Goal: Task Accomplishment & Management: Manage account settings

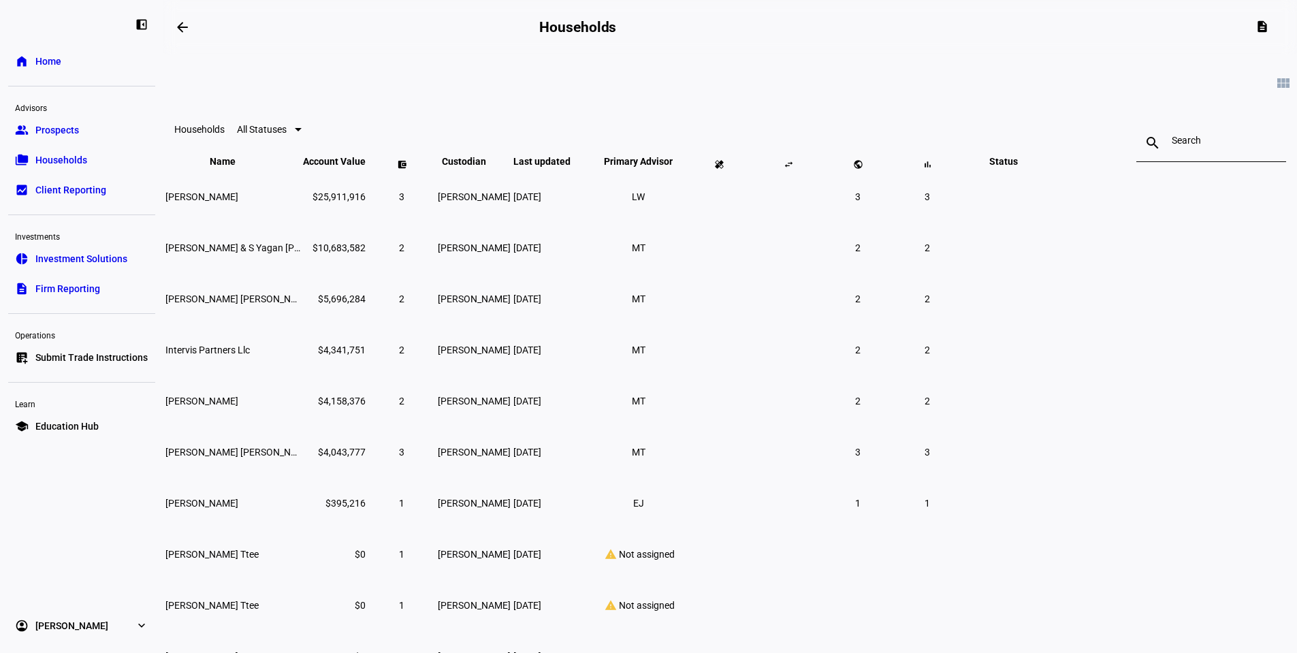
click at [46, 121] on link "group Prospects" at bounding box center [81, 129] width 147 height 27
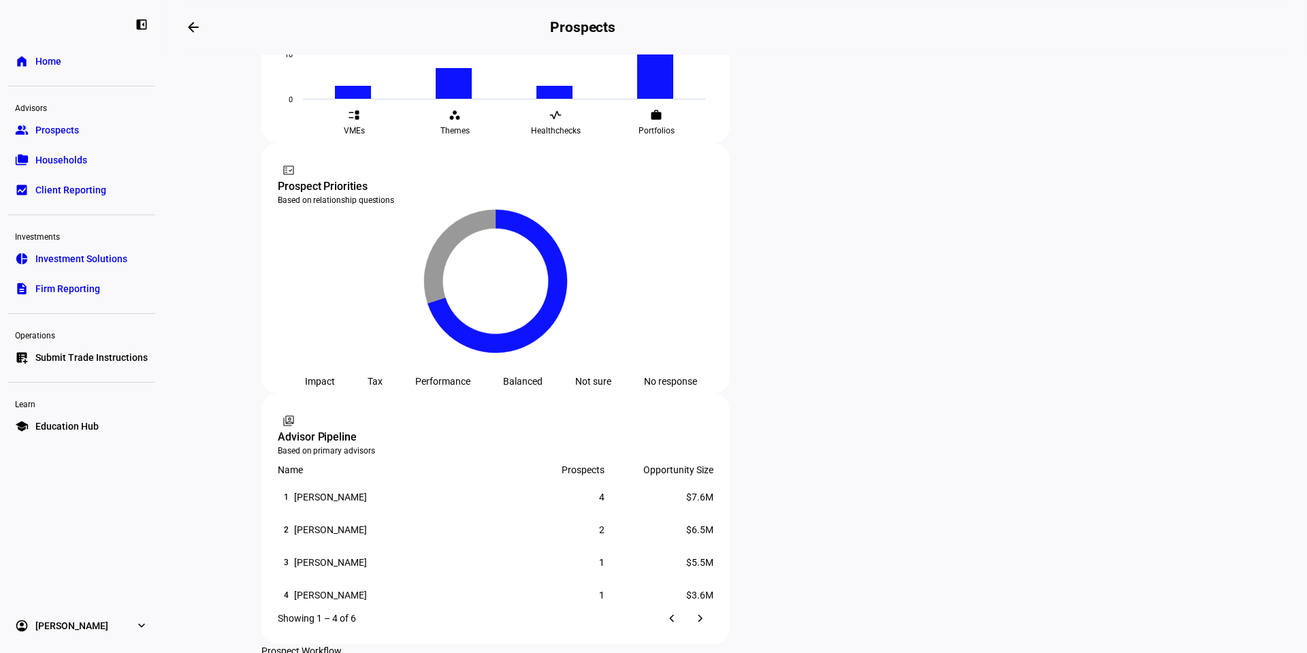
scroll to position [743, 0]
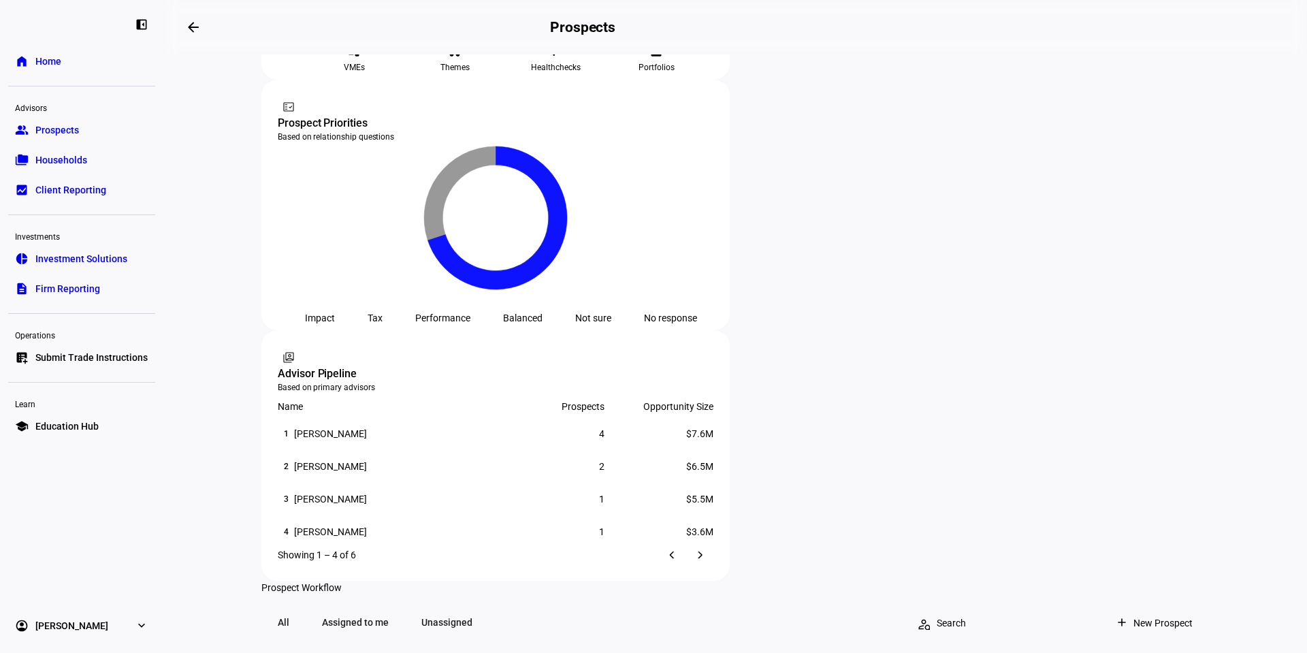
drag, startPoint x: 790, startPoint y: 344, endPoint x: 728, endPoint y: 343, distance: 62.6
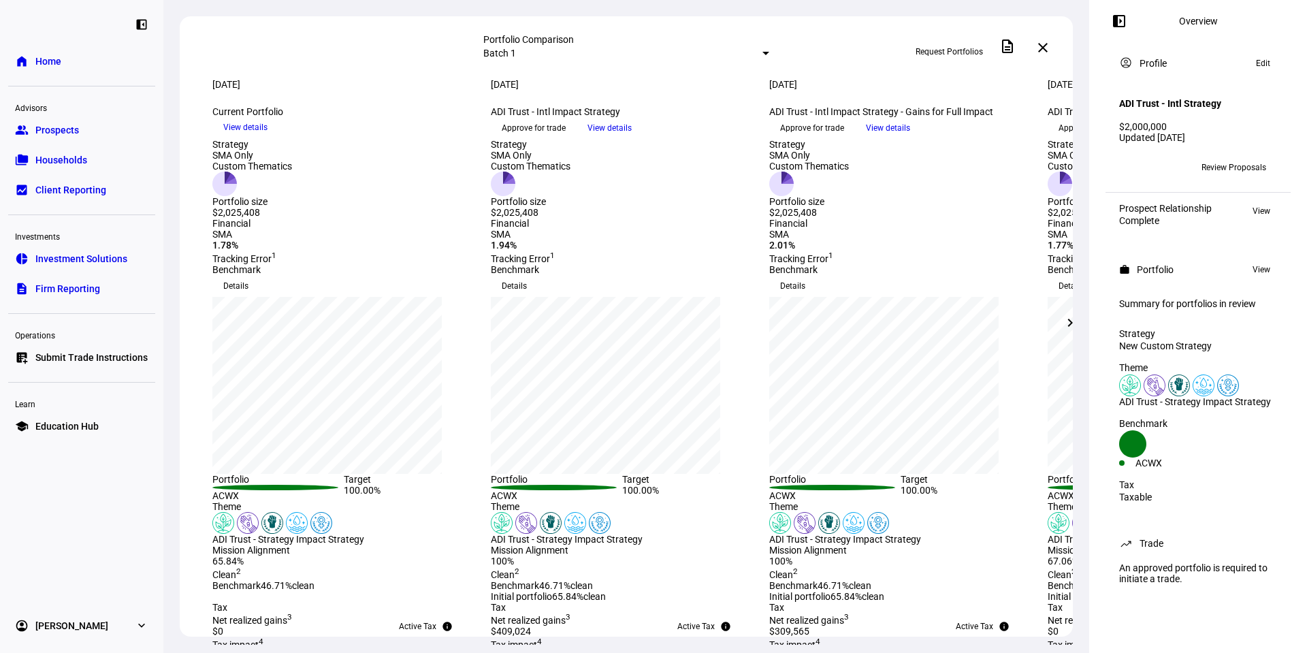
click at [1051, 45] on span at bounding box center [1043, 47] width 33 height 33
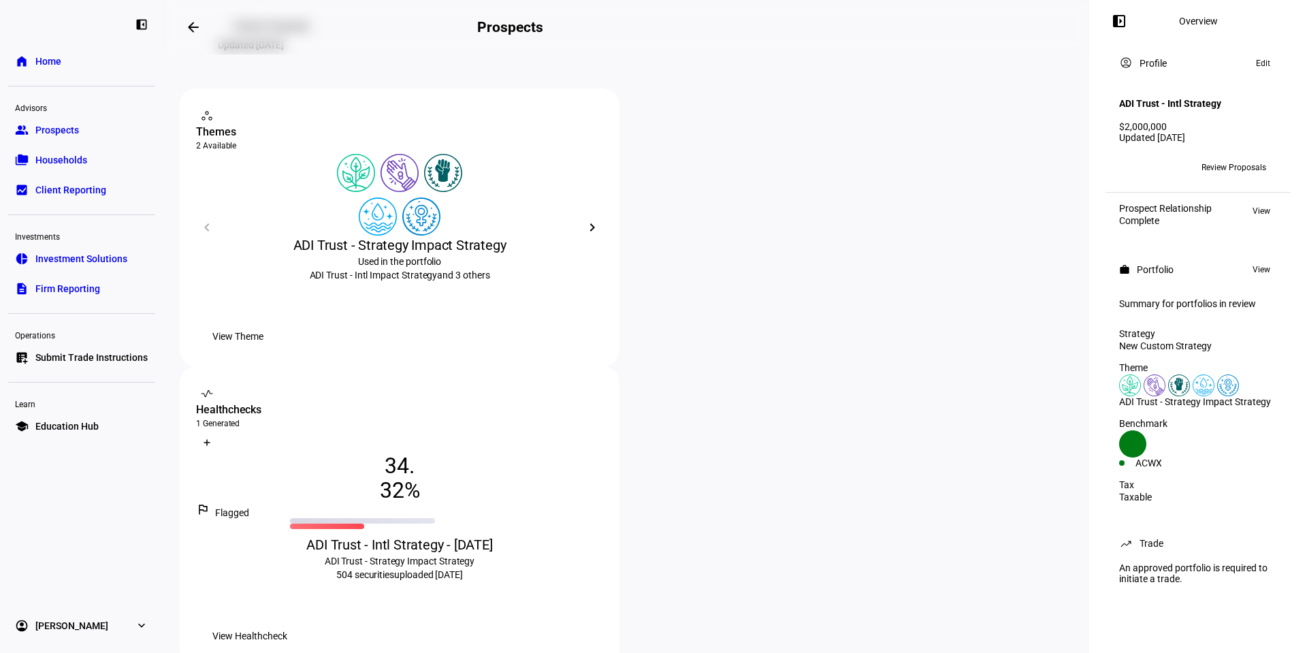
scroll to position [204, 0]
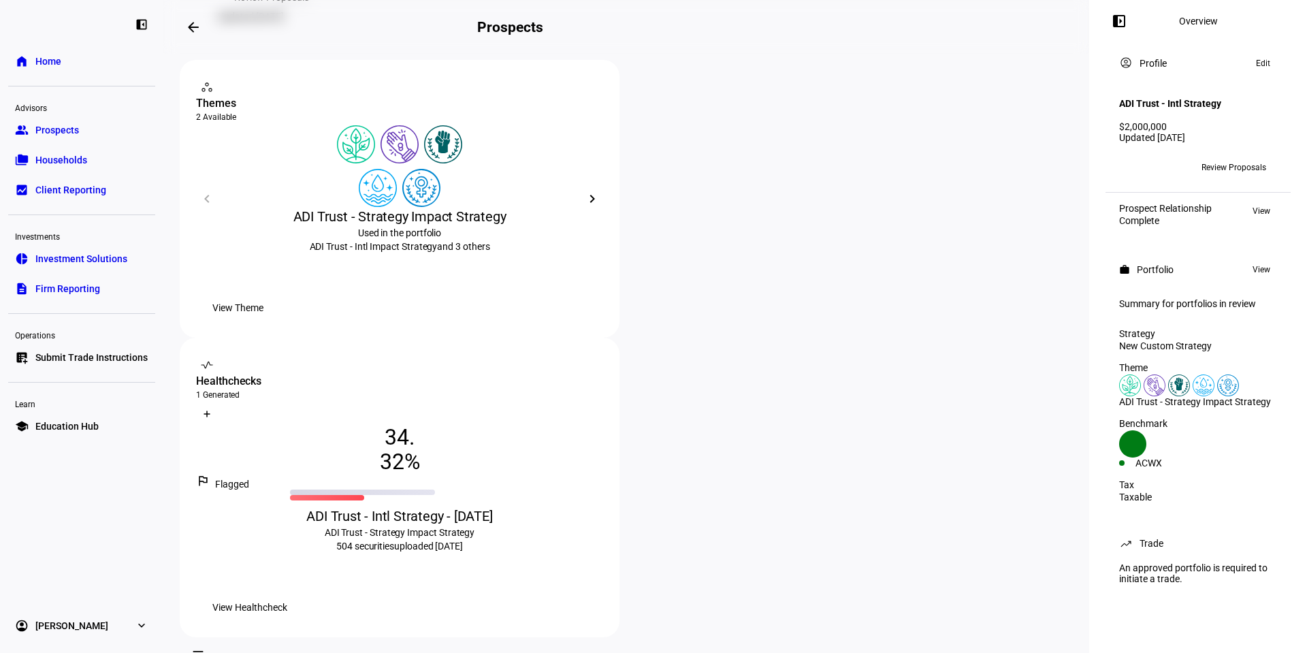
click at [287, 594] on span "View Healthcheck" at bounding box center [249, 607] width 75 height 27
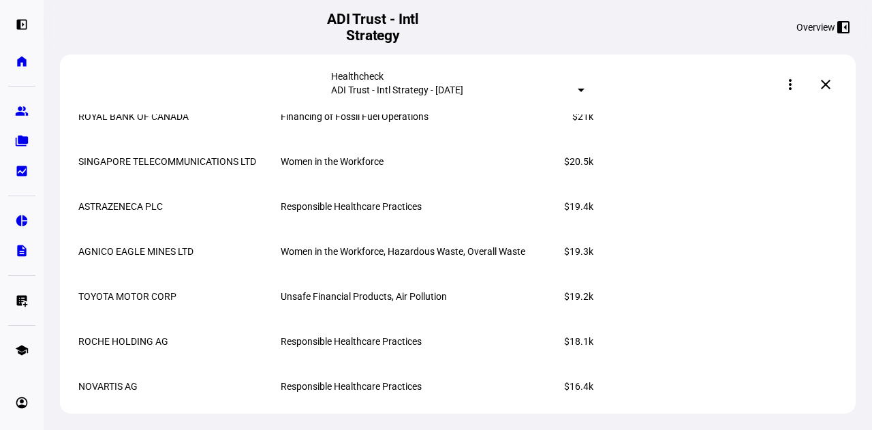
scroll to position [1569, 0]
